Goal: Task Accomplishment & Management: Complete application form

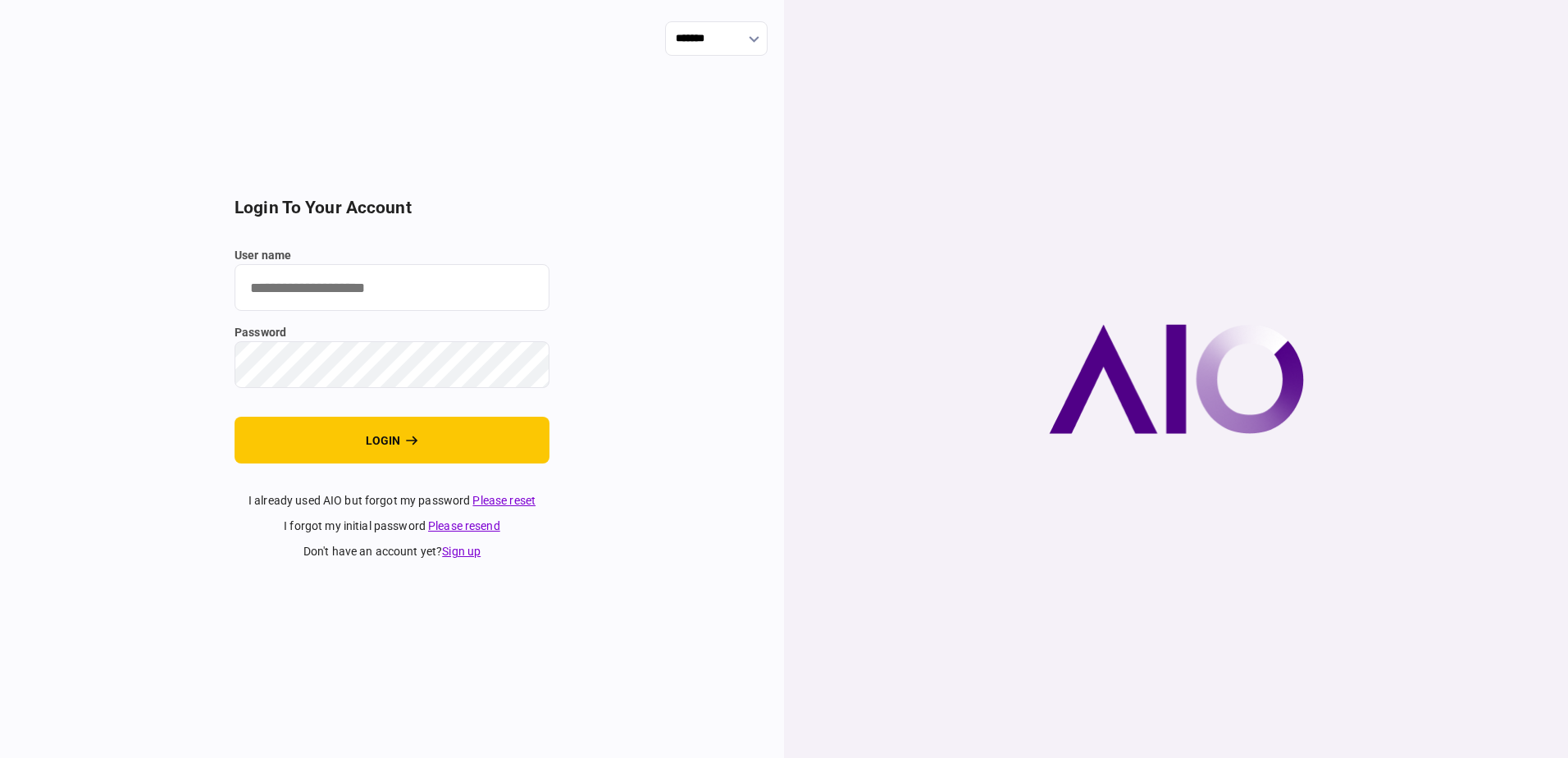
click at [431, 292] on input "user name" at bounding box center [391, 288] width 315 height 47
type input "**********"
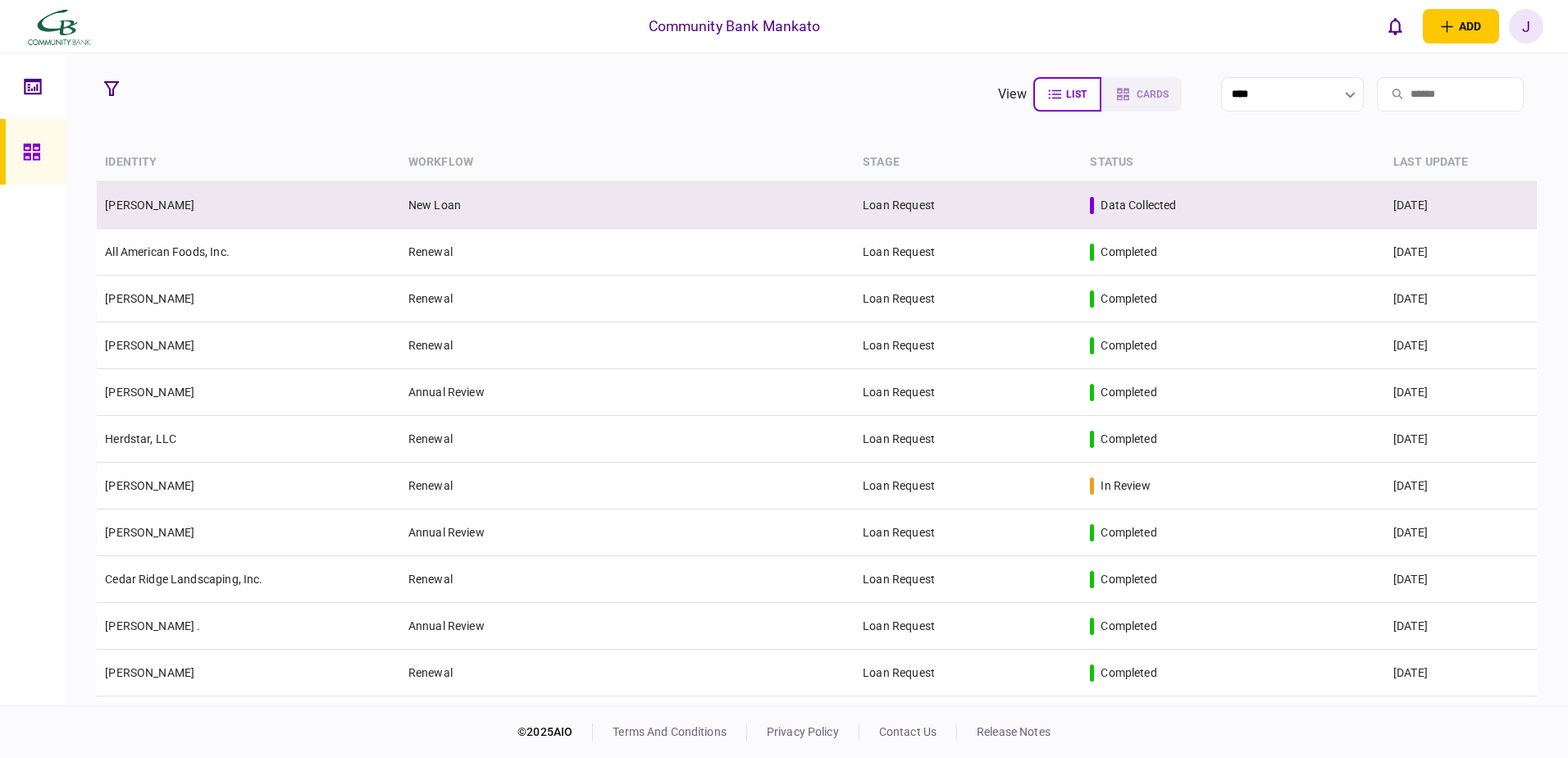
click at [447, 199] on td "New Loan" at bounding box center [627, 206] width 454 height 47
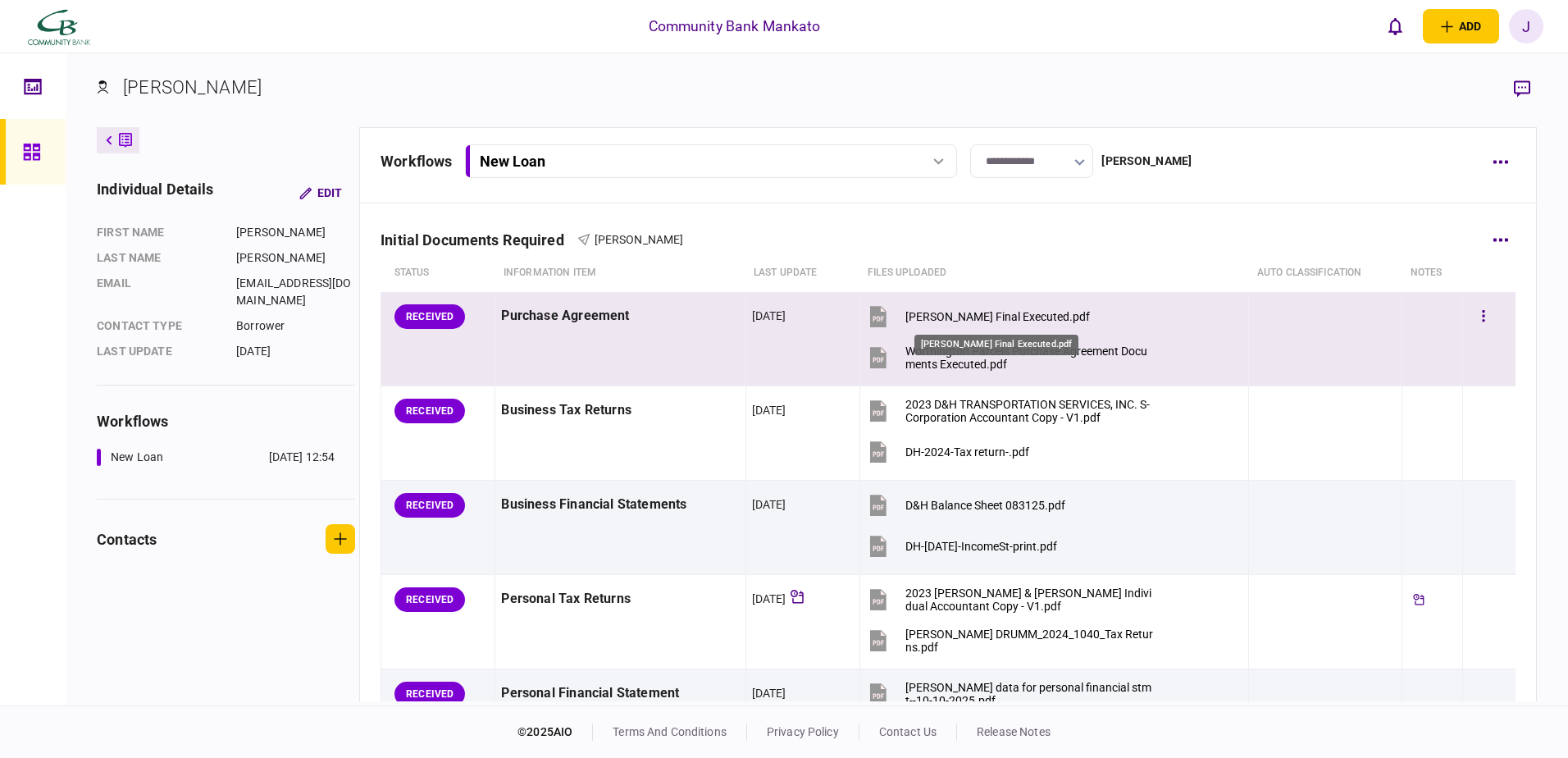
click at [954, 315] on div "[PERSON_NAME] Final Executed.pdf" at bounding box center [998, 317] width 185 height 13
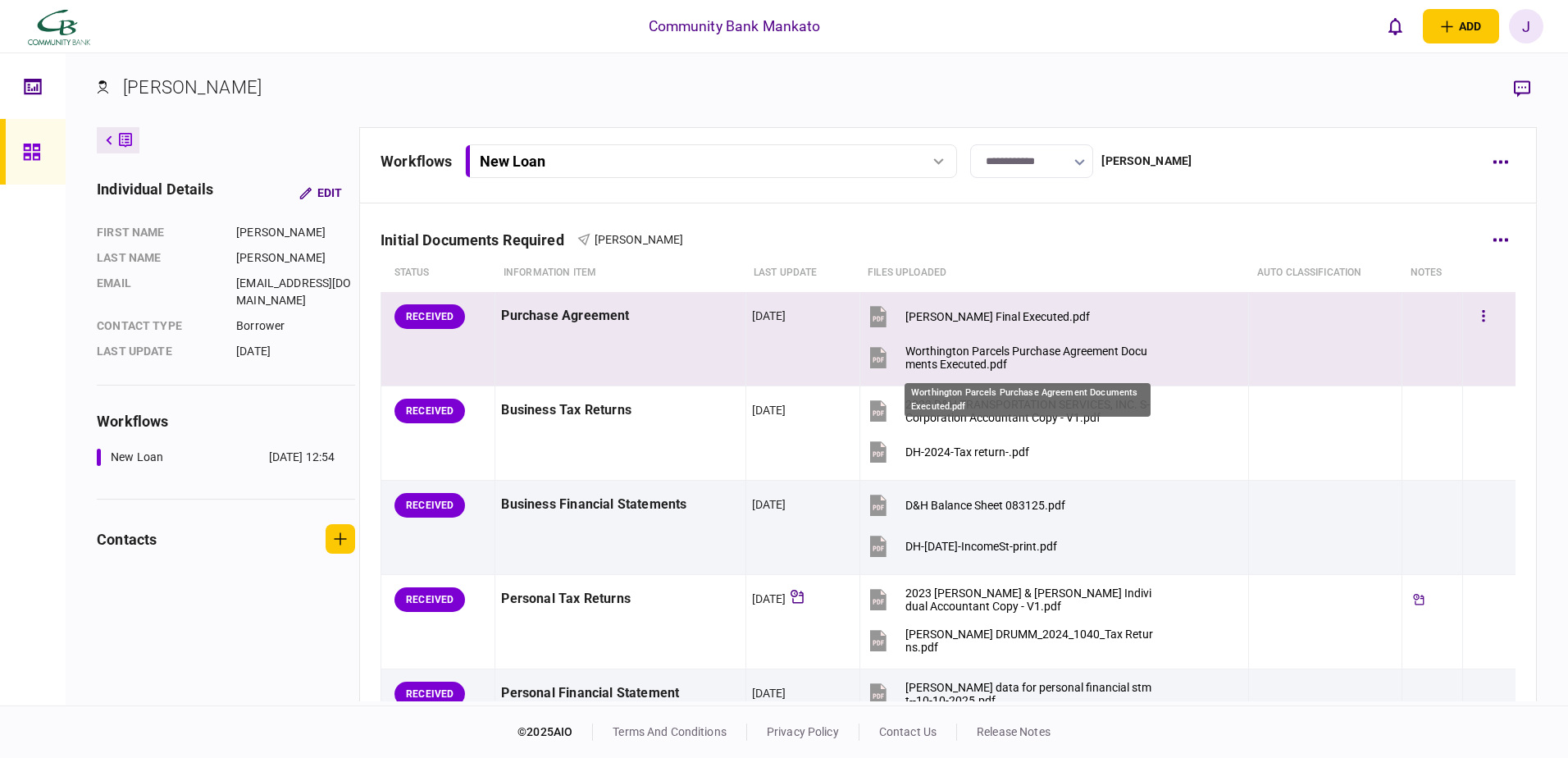
click at [985, 356] on div "Worthington Parcels Purchase Agreement Documents Executed.pdf" at bounding box center [1029, 357] width 248 height 26
click at [1475, 315] on button "button" at bounding box center [1483, 316] width 29 height 29
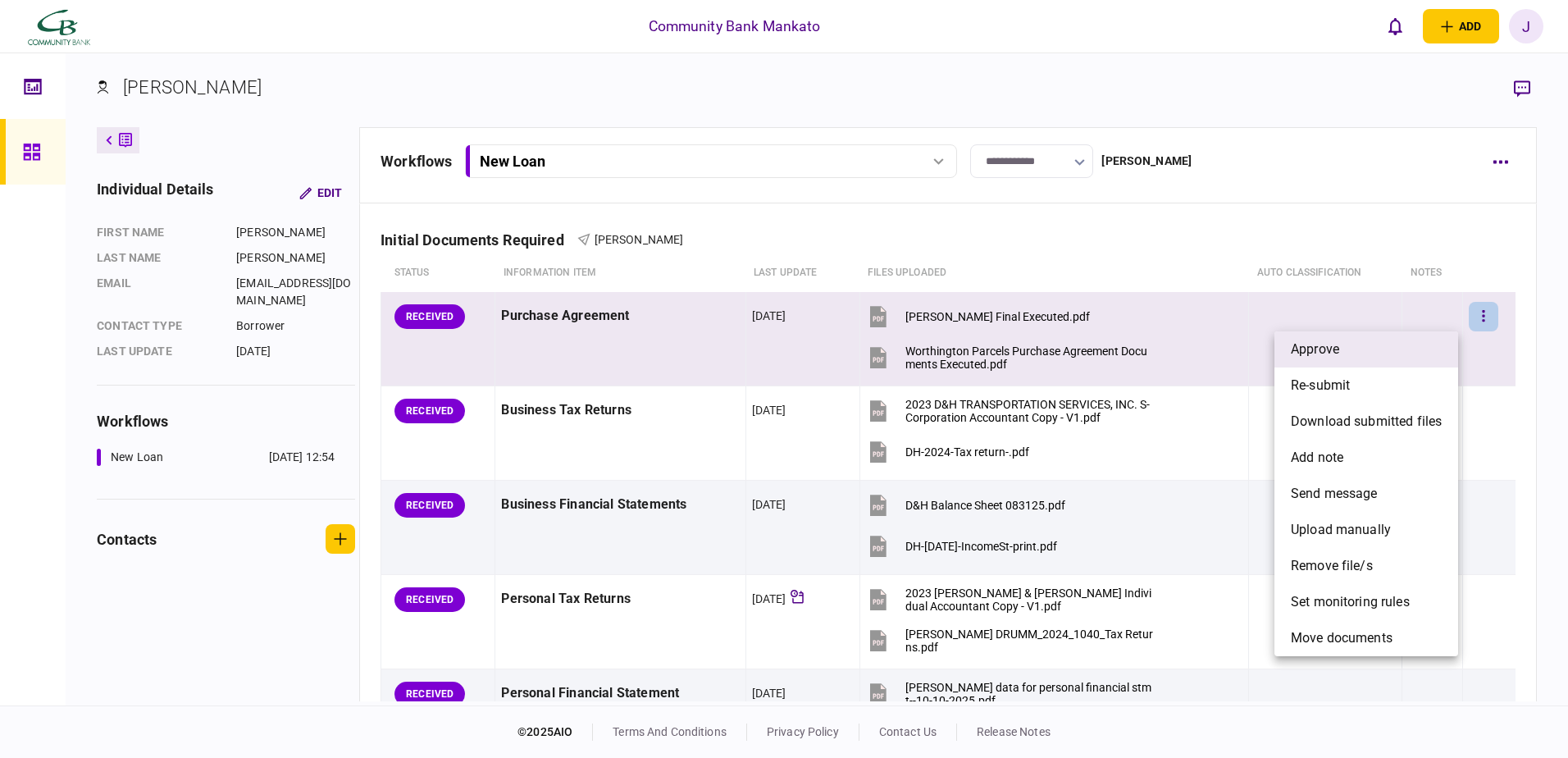
click at [1400, 360] on li "approve" at bounding box center [1366, 349] width 184 height 36
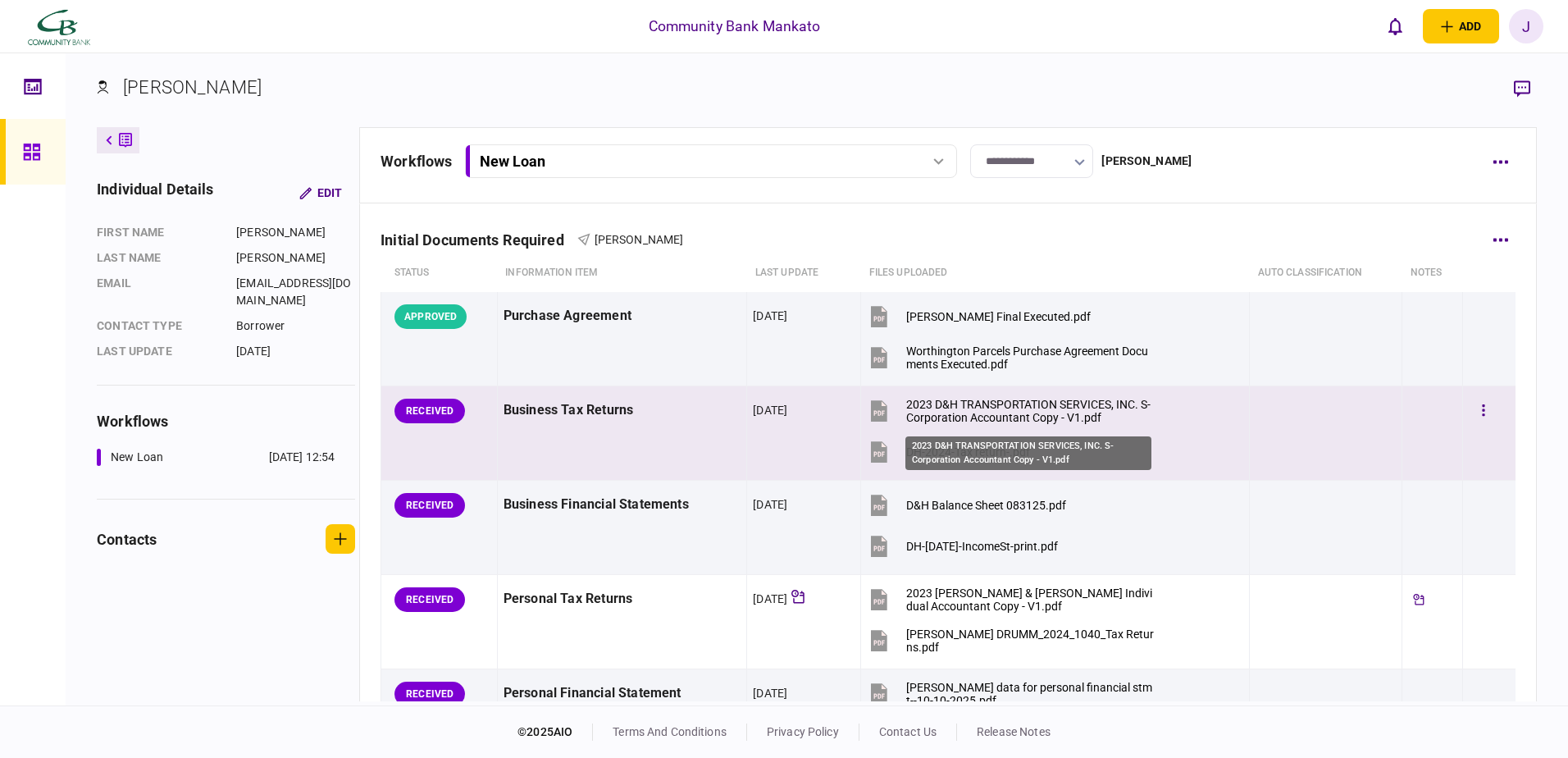
click at [1077, 401] on div "2023 D&H TRANSPORTATION SERVICES, INC. S-Corporation Accountant Copy - V1.pdf" at bounding box center [1030, 411] width 248 height 26
click at [914, 448] on div "DH-2024-Tax return-.pdf" at bounding box center [968, 452] width 124 height 13
click at [1479, 410] on button "button" at bounding box center [1483, 411] width 29 height 29
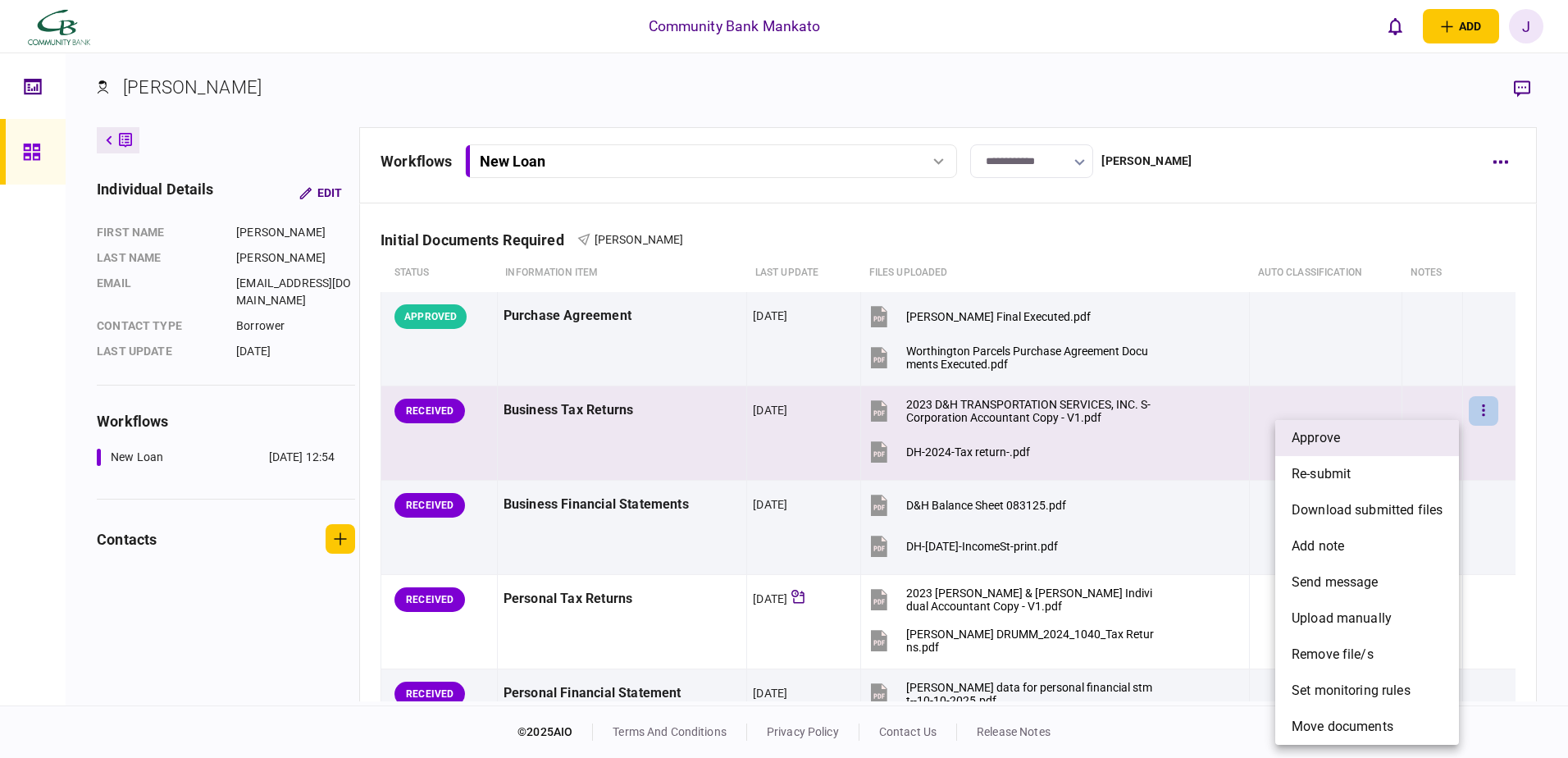
click at [1447, 429] on li "approve" at bounding box center [1367, 438] width 184 height 36
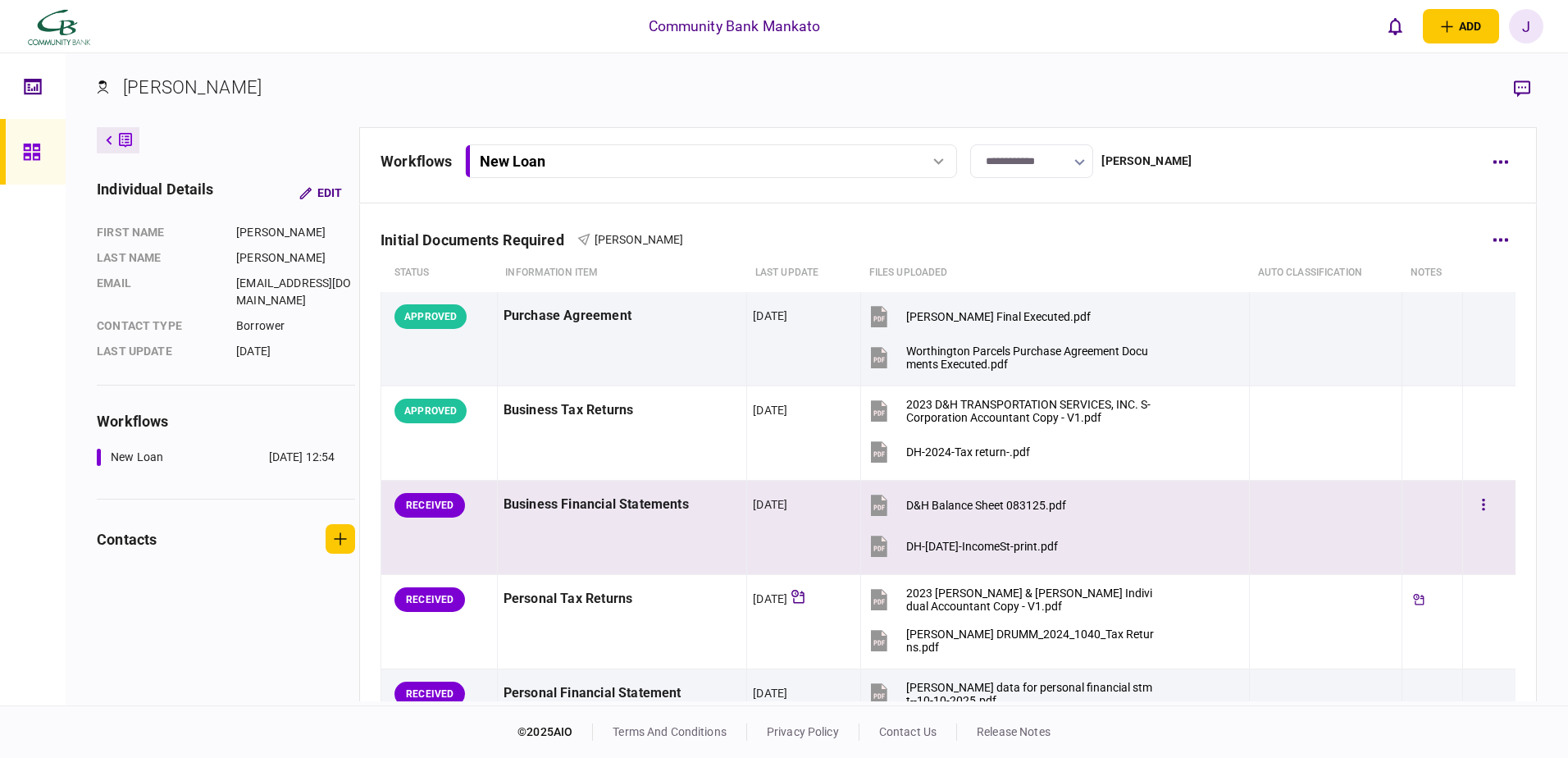
scroll to position [126, 0]
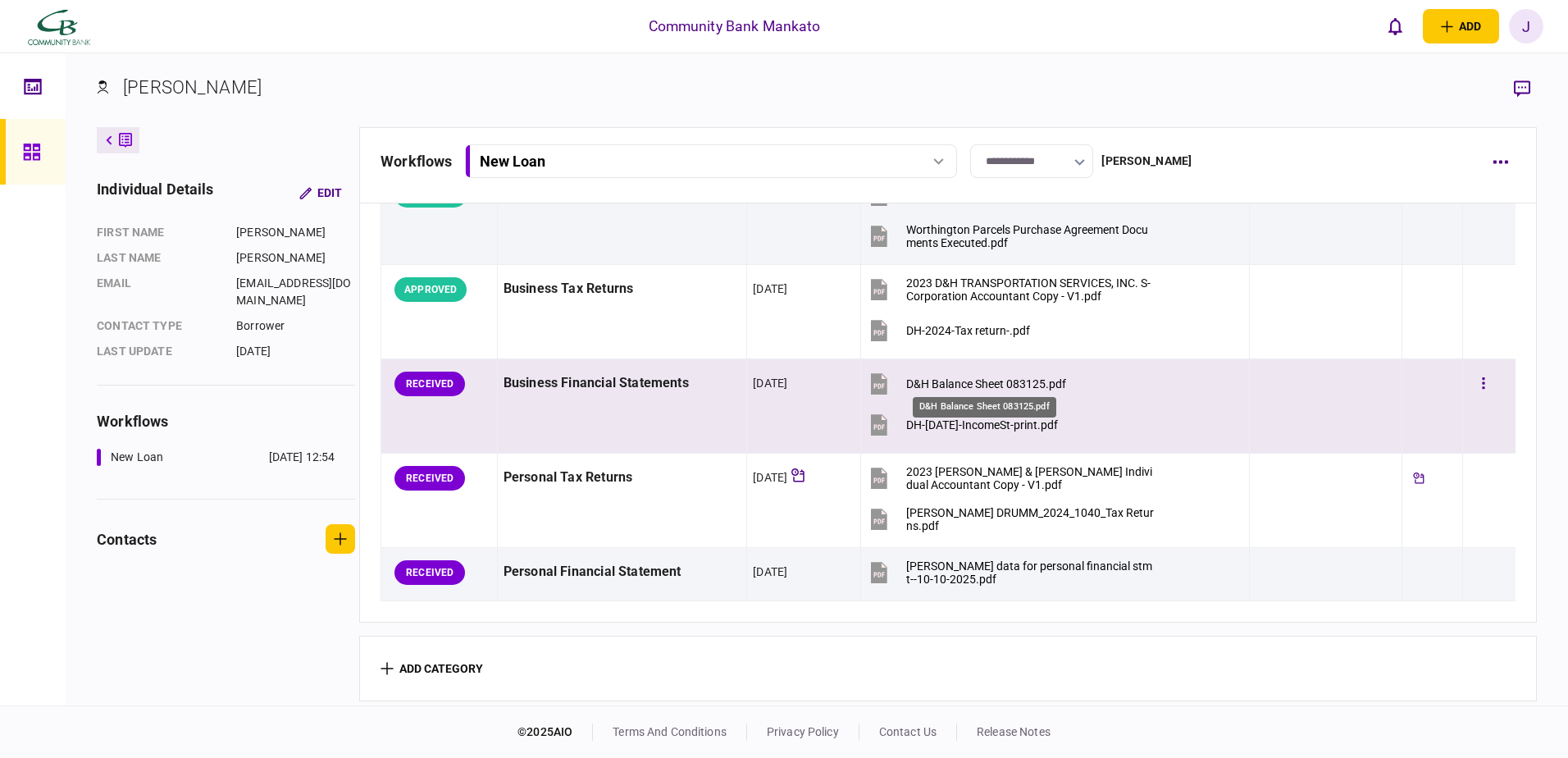
click at [939, 377] on div "D&H Balance Sheet 083125.pdf" at bounding box center [986, 384] width 160 height 13
click at [954, 418] on div "DH-[DATE]-IncomeSt-print.pdf" at bounding box center [982, 425] width 151 height 13
click at [1483, 377] on icon "button" at bounding box center [1484, 383] width 3 height 12
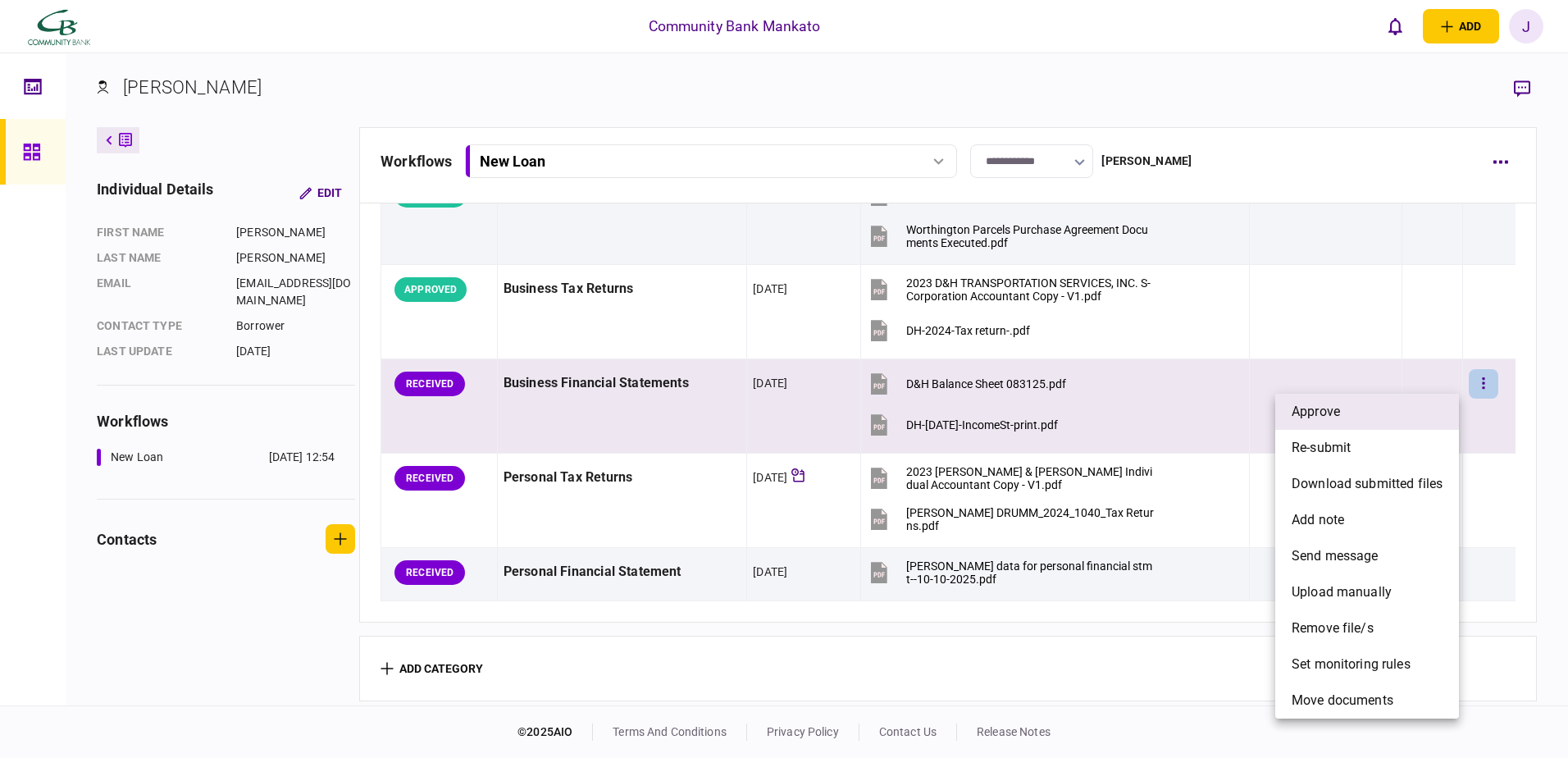
click at [1428, 402] on li "approve" at bounding box center [1367, 412] width 184 height 36
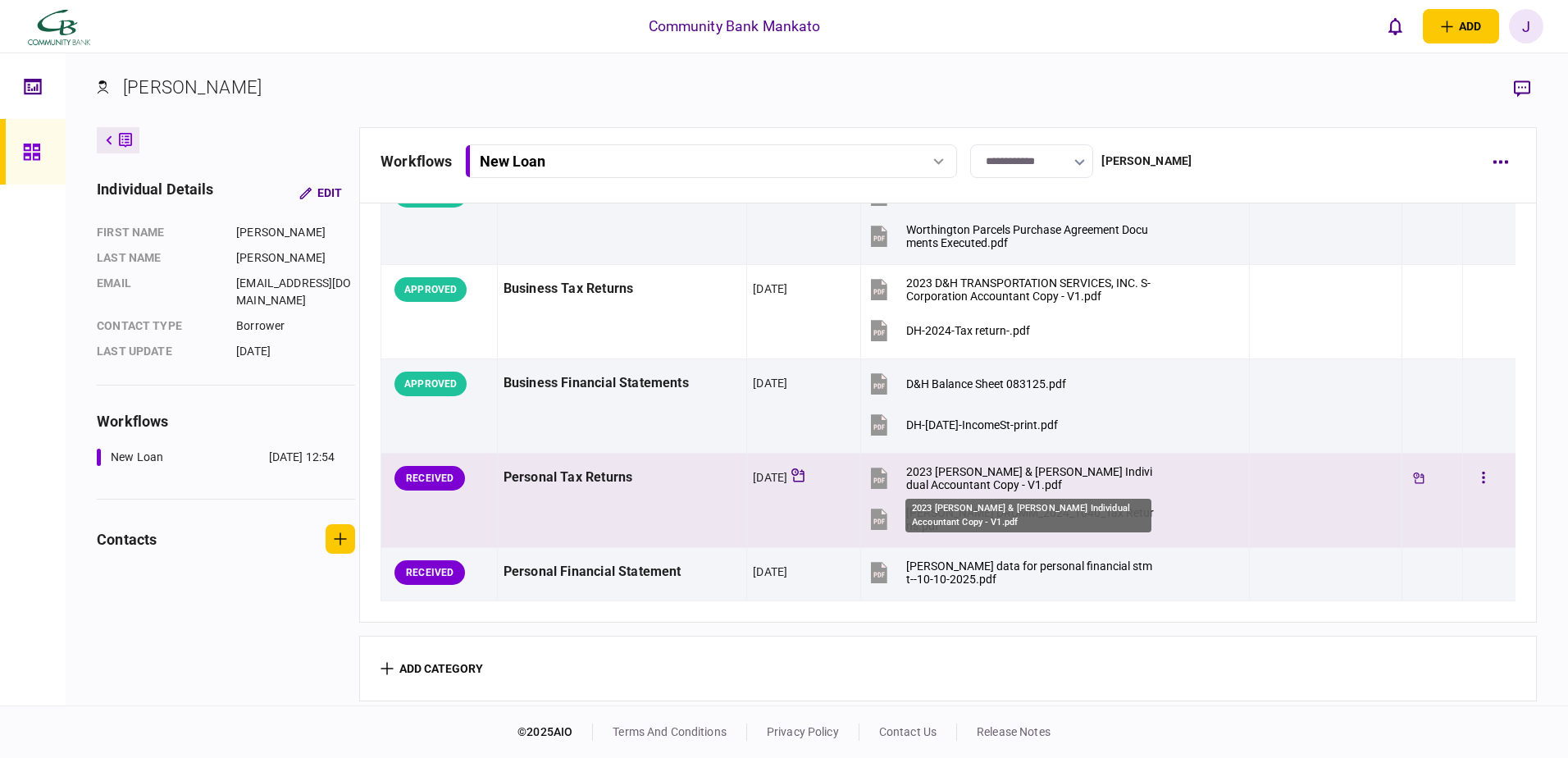
click at [913, 466] on div "2023 [PERSON_NAME] & [PERSON_NAME] Individual Accountant Copy - V1.pdf" at bounding box center [1030, 478] width 248 height 26
click at [983, 515] on div "[PERSON_NAME] DRUMM_2024_1040_Tax Returns.pdf" at bounding box center [1030, 519] width 248 height 26
click at [1470, 471] on button "button" at bounding box center [1483, 478] width 29 height 29
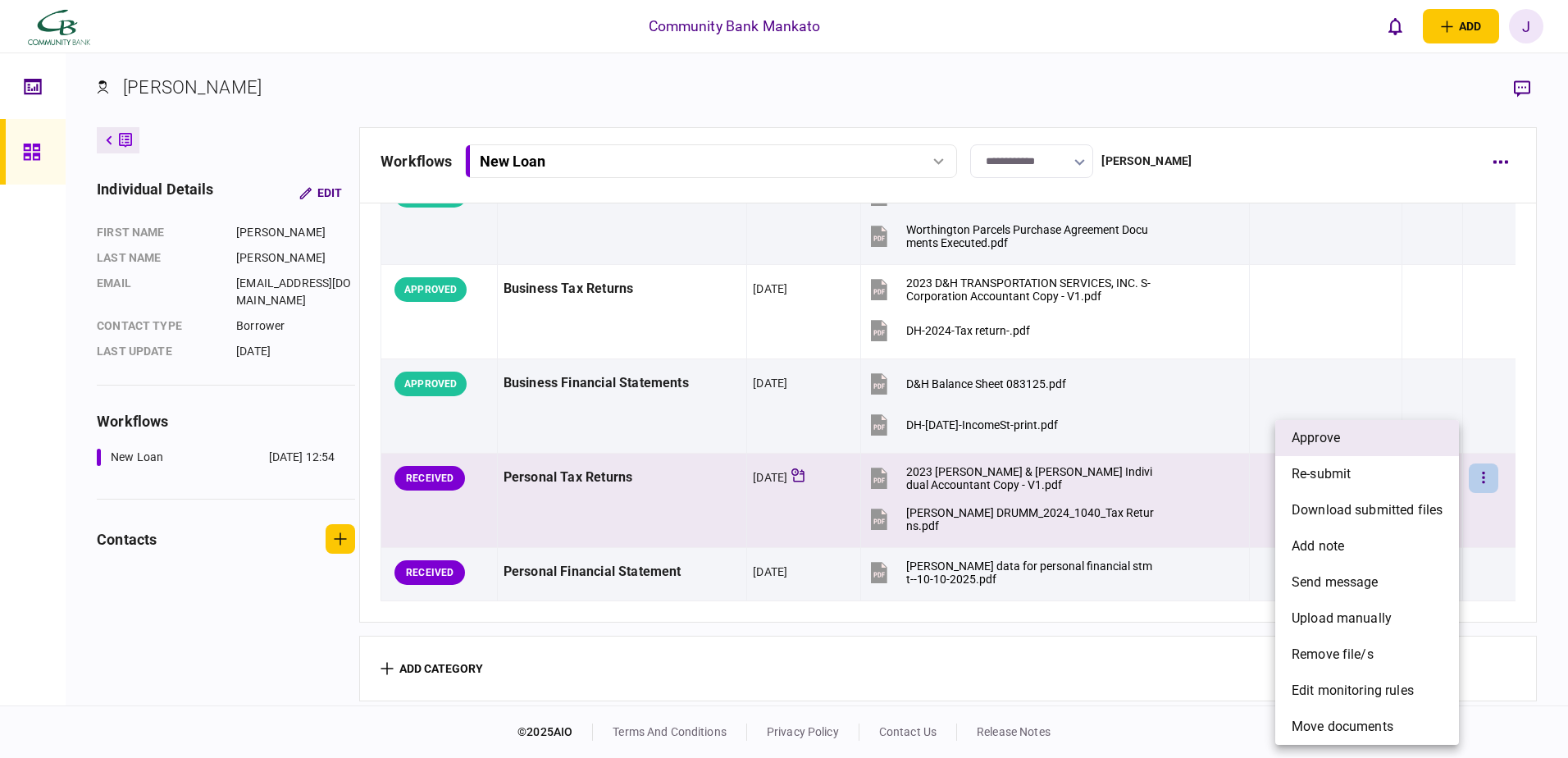
click at [1379, 441] on li "approve" at bounding box center [1367, 438] width 184 height 36
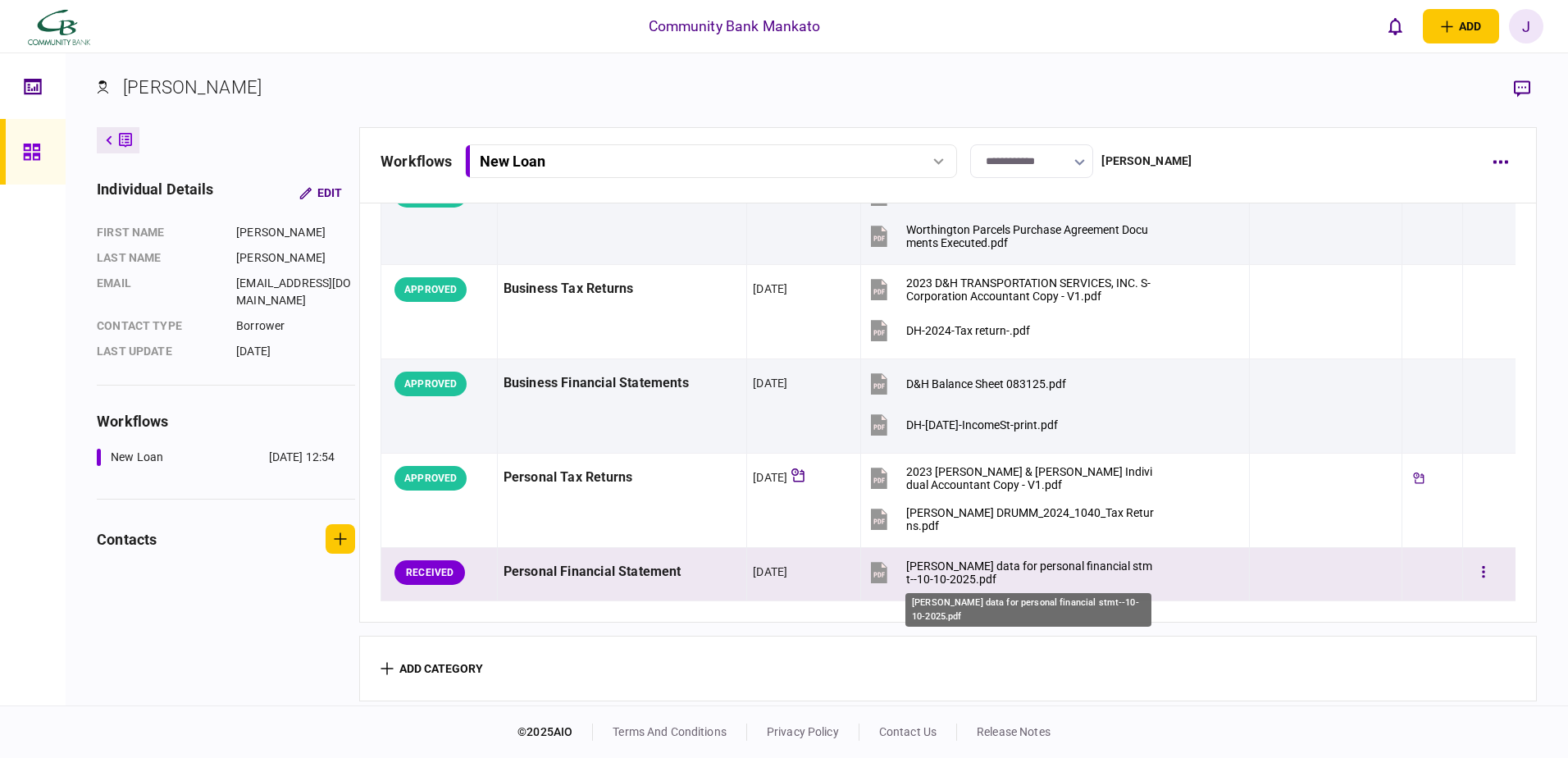
click at [1026, 566] on div "[PERSON_NAME] data for personal financial stmt--10-10-2025.pdf" at bounding box center [1030, 572] width 248 height 26
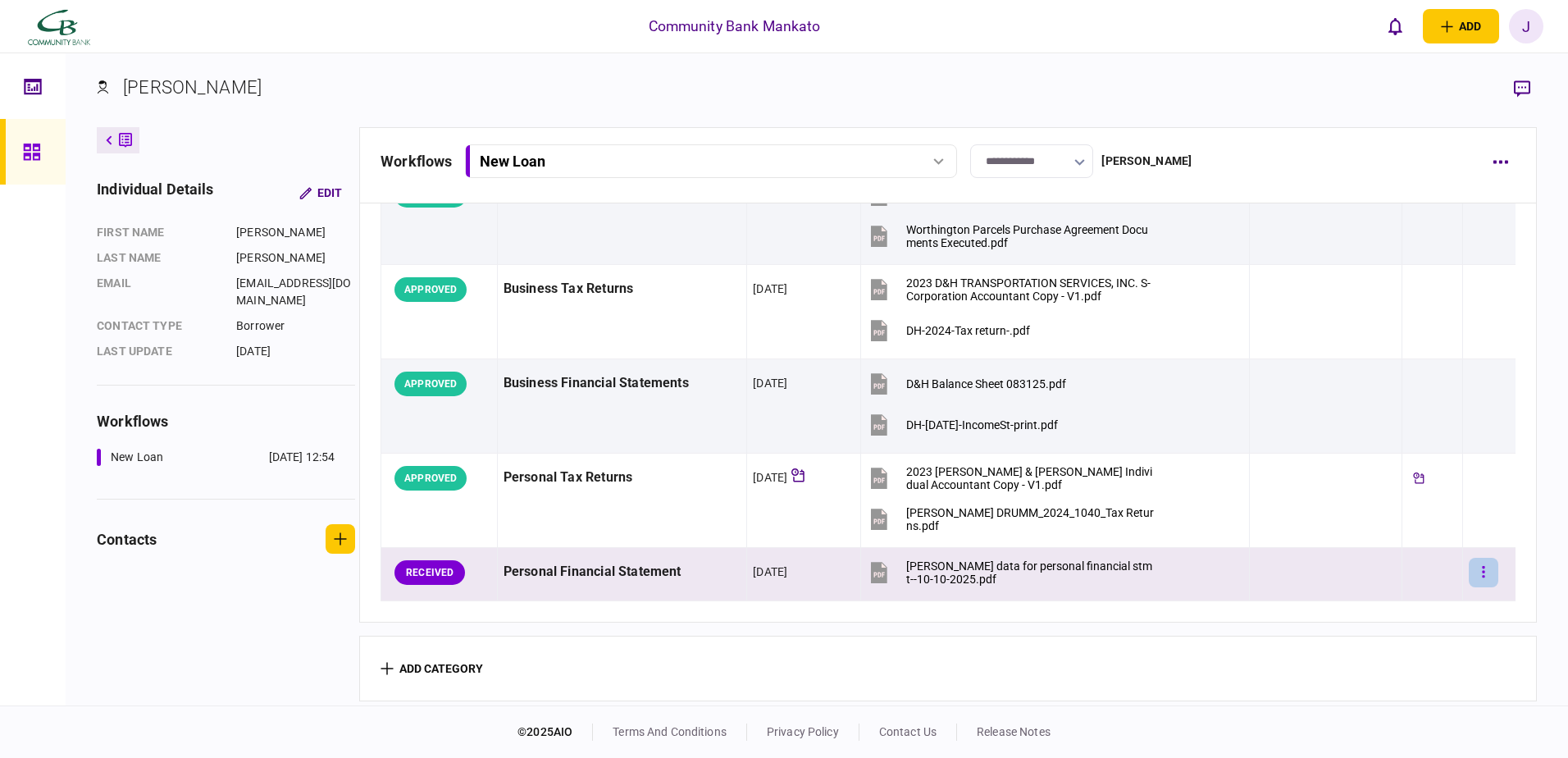
click at [1479, 558] on button "button" at bounding box center [1483, 572] width 29 height 29
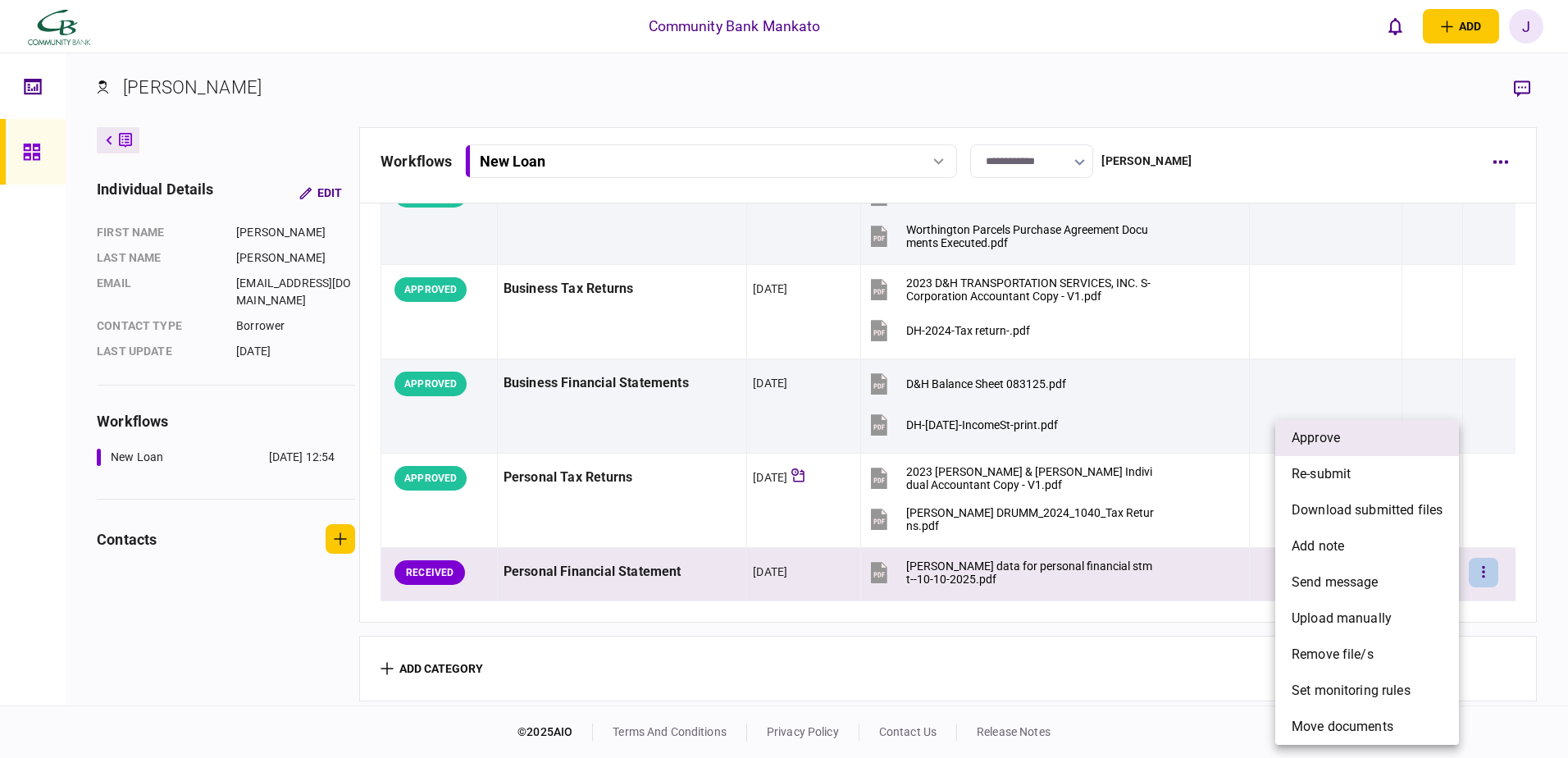
click at [1341, 440] on li "approve" at bounding box center [1367, 438] width 184 height 36
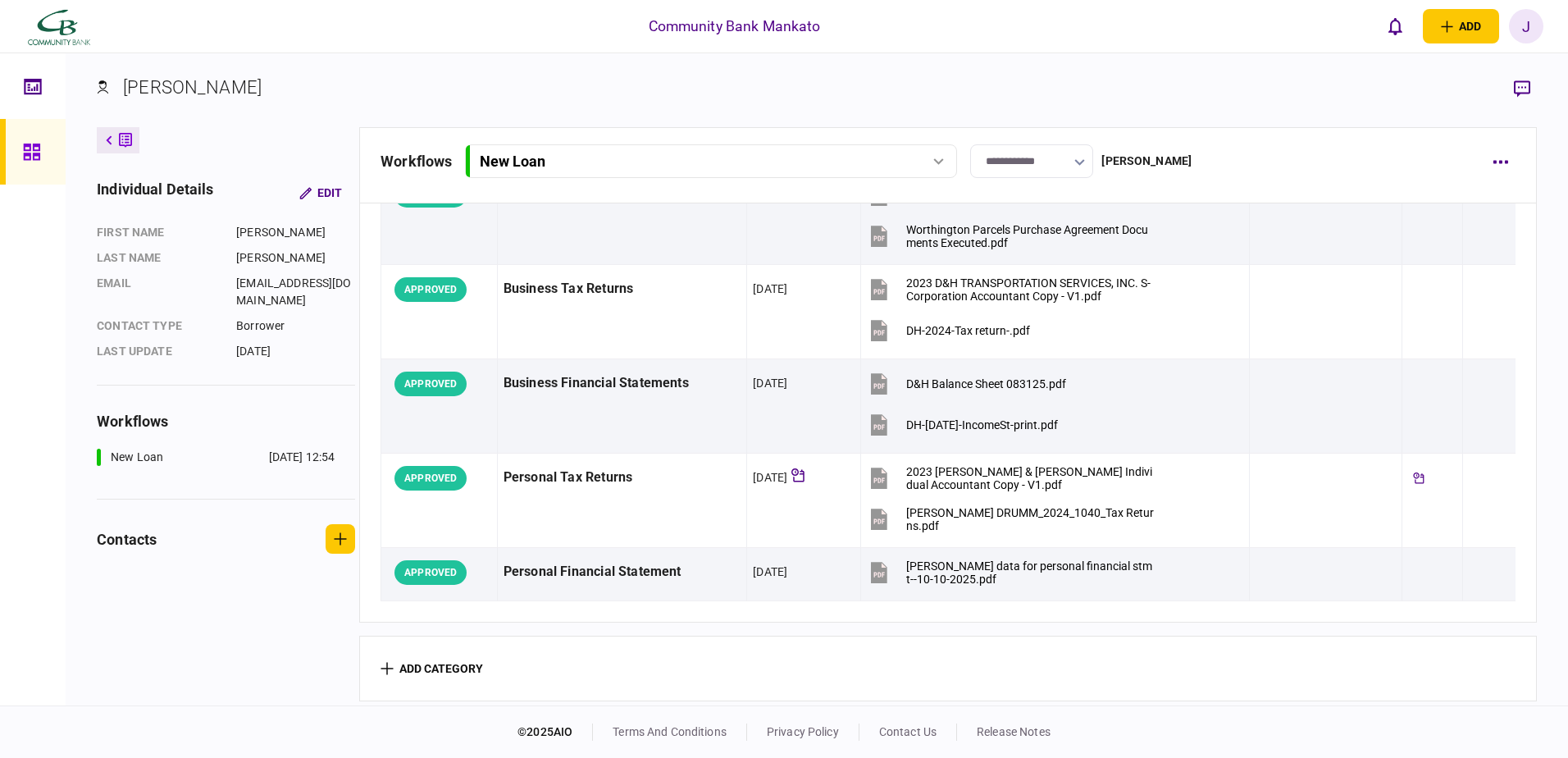
click at [1521, 17] on div "J" at bounding box center [1525, 26] width 34 height 34
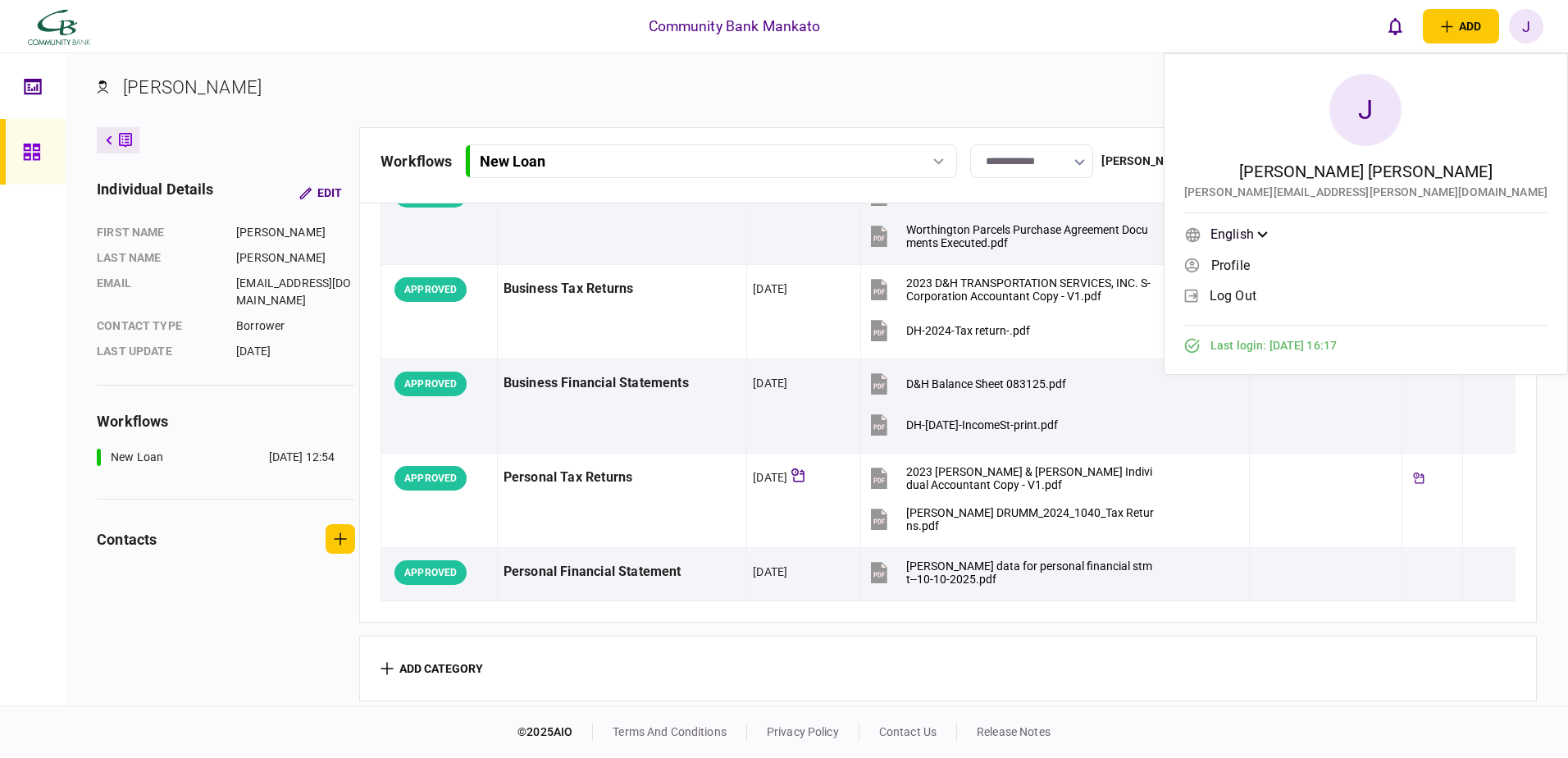
click at [1256, 289] on span "log out" at bounding box center [1233, 295] width 47 height 14
